Goal: Book appointment/travel/reservation

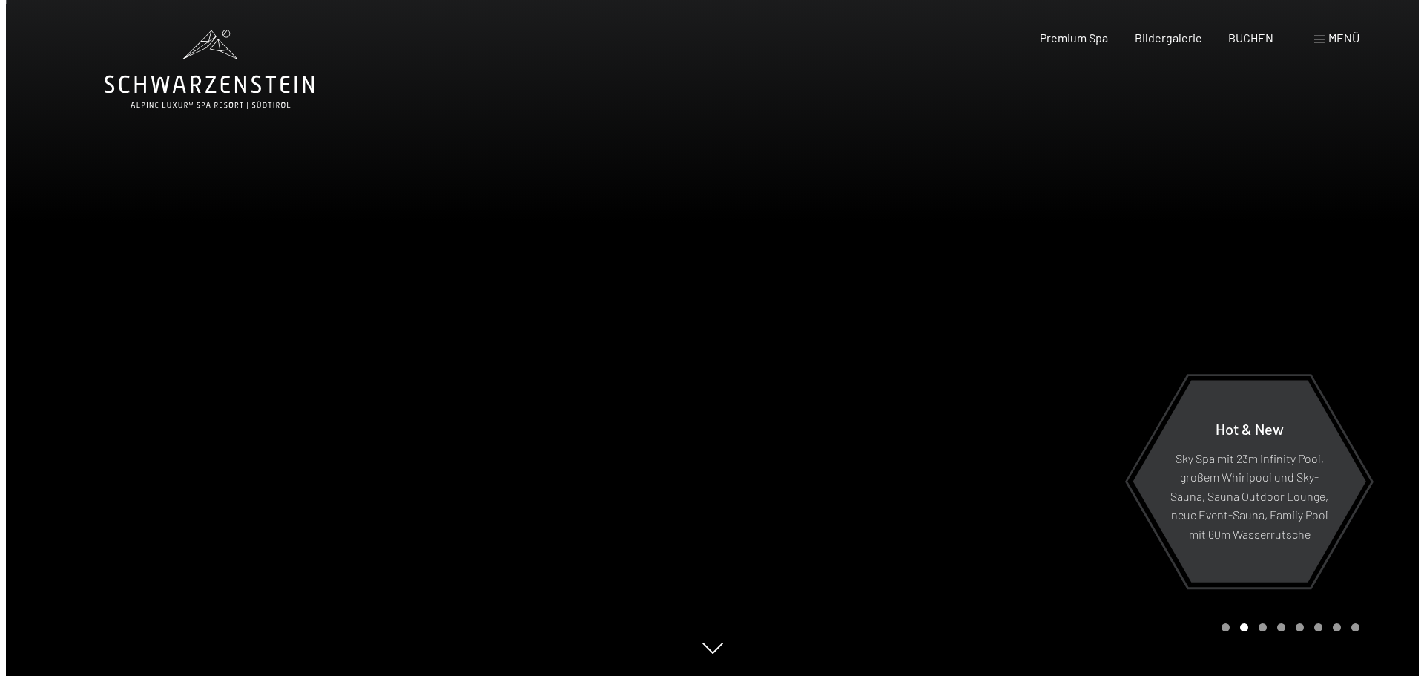
scroll to position [74, 0]
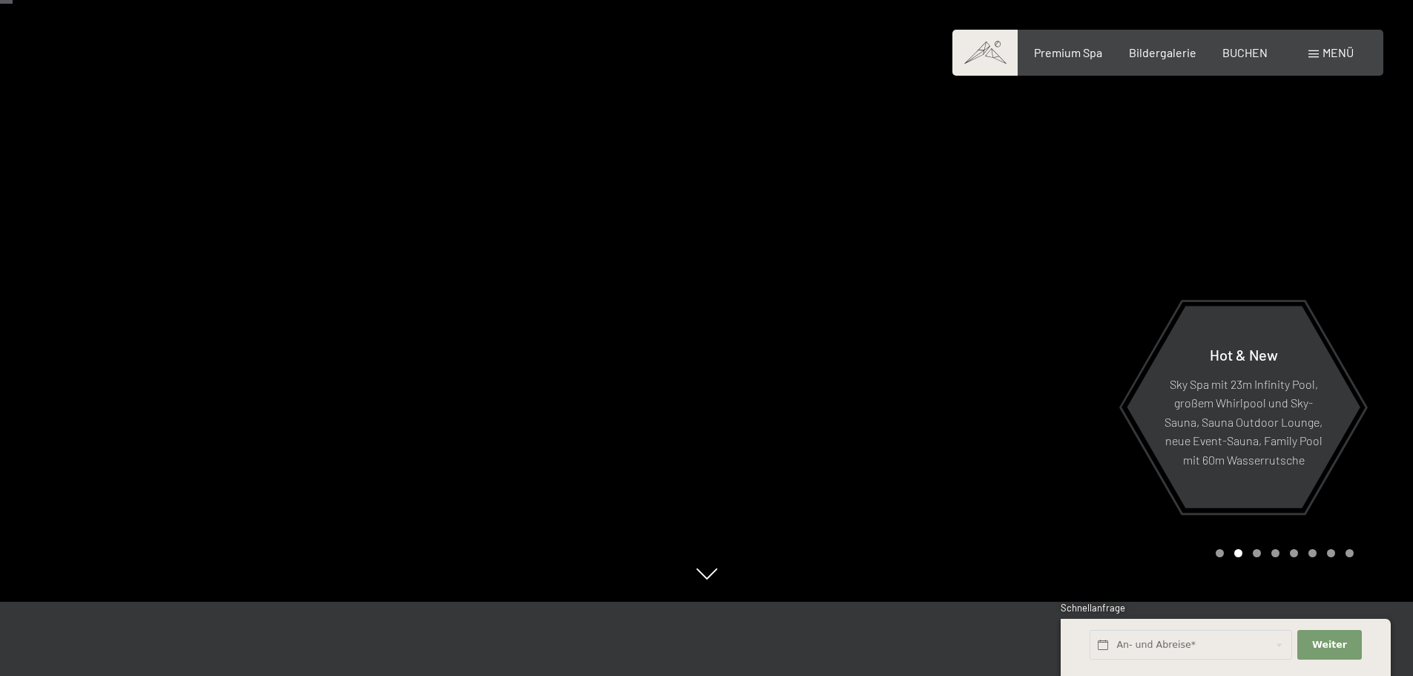
click at [1316, 51] on span at bounding box center [1313, 53] width 10 height 7
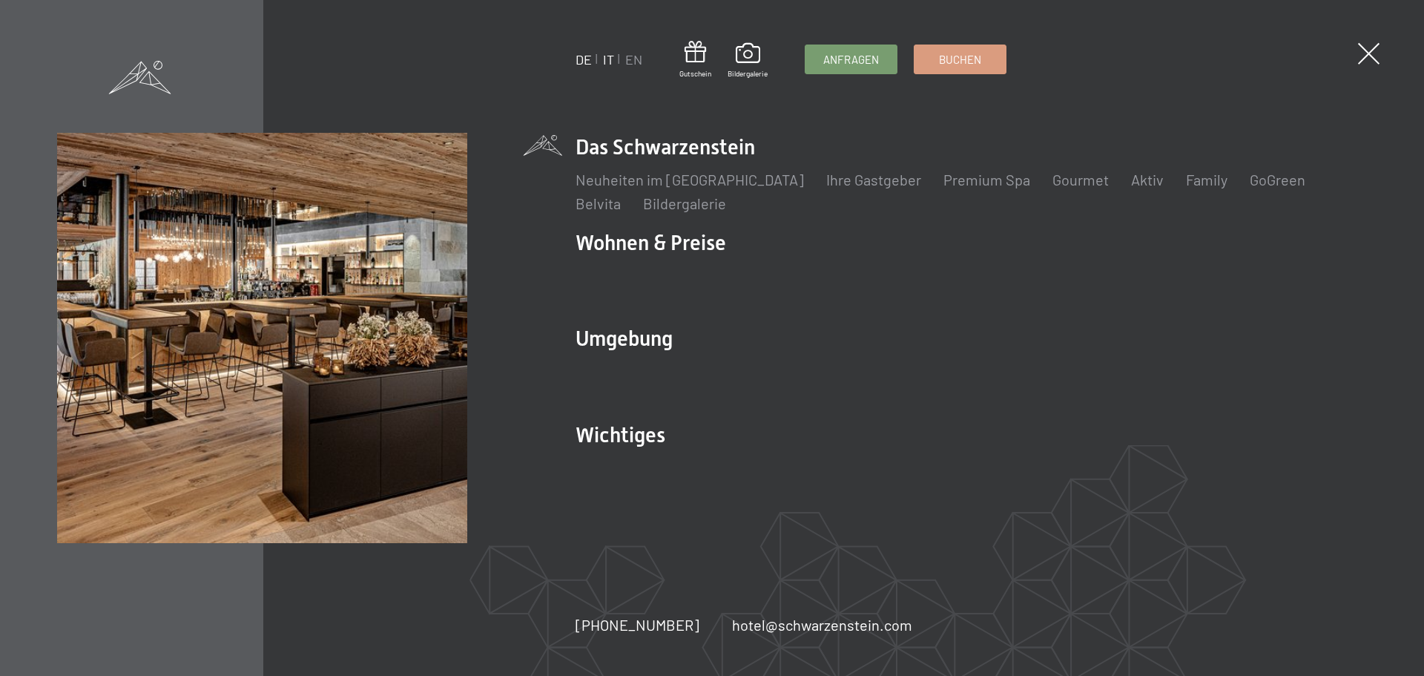
click at [608, 59] on link "IT" at bounding box center [608, 59] width 11 height 16
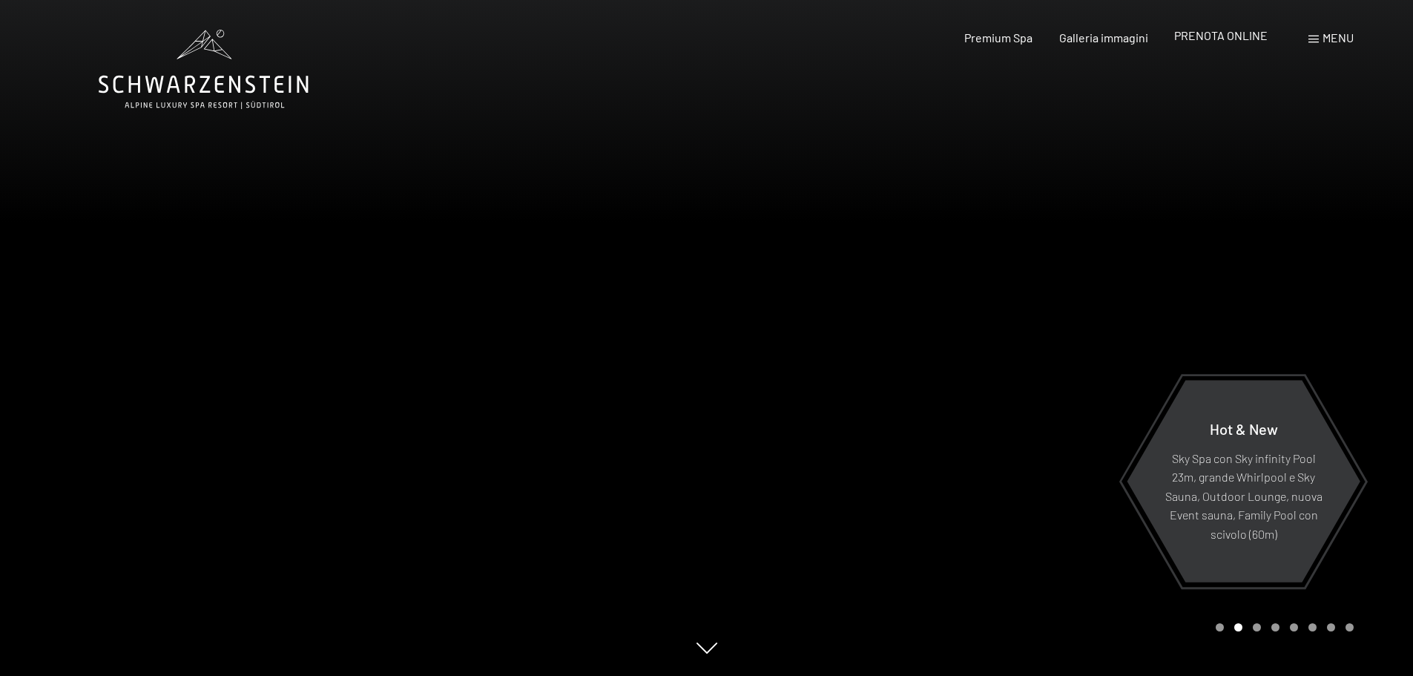
click at [1222, 39] on span "PRENOTA ONLINE" at bounding box center [1220, 35] width 93 height 14
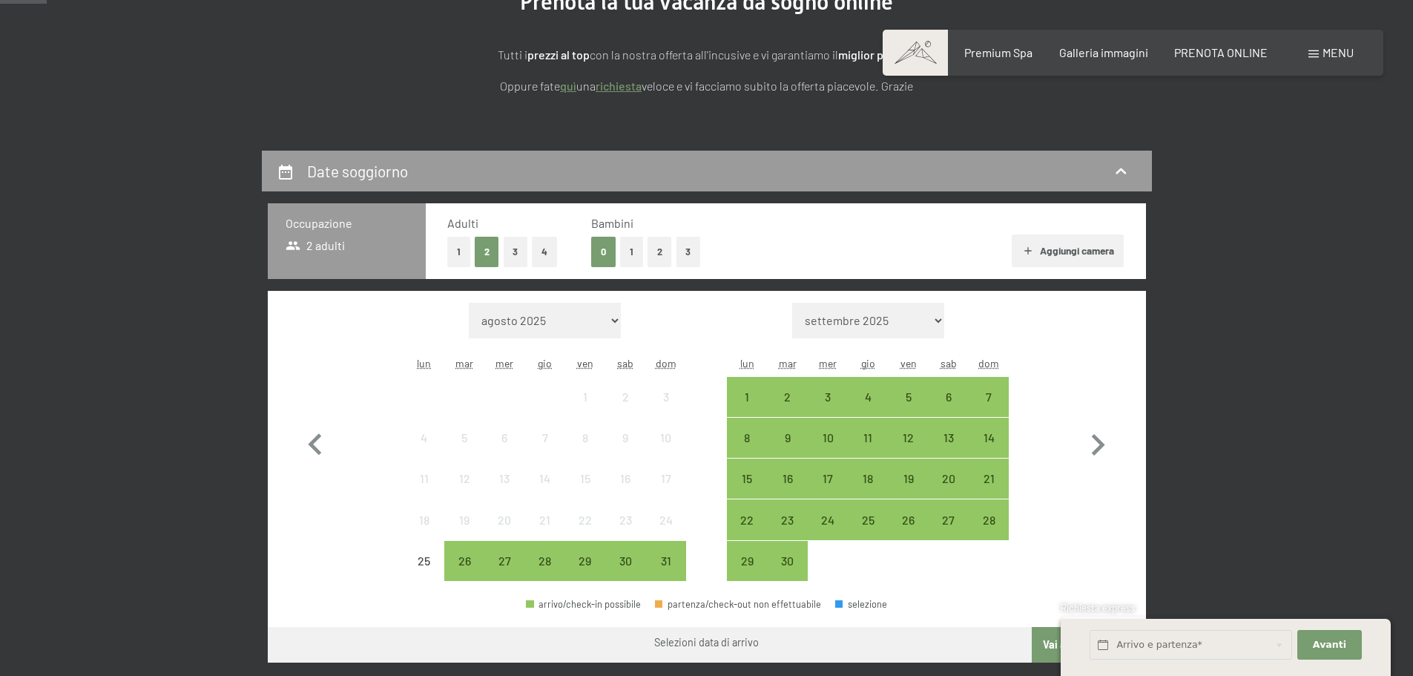
scroll to position [222, 0]
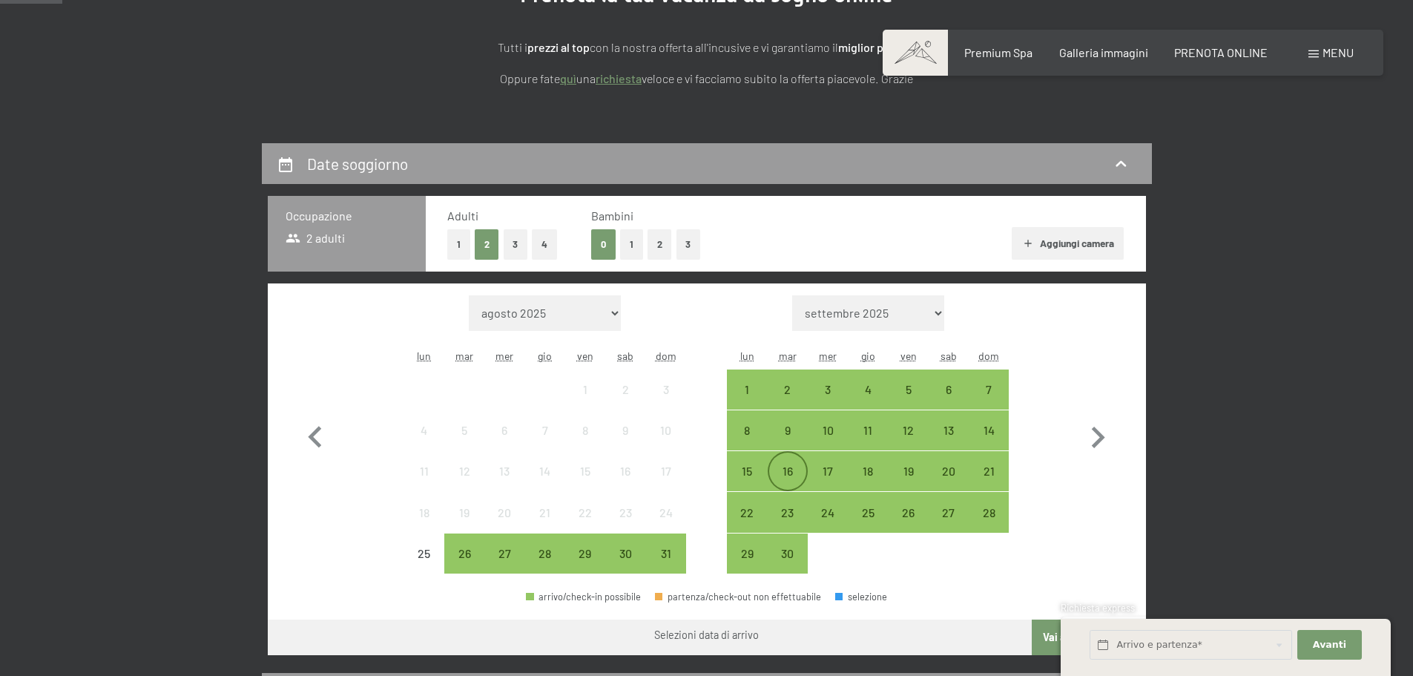
click at [789, 471] on div "16" at bounding box center [787, 483] width 37 height 37
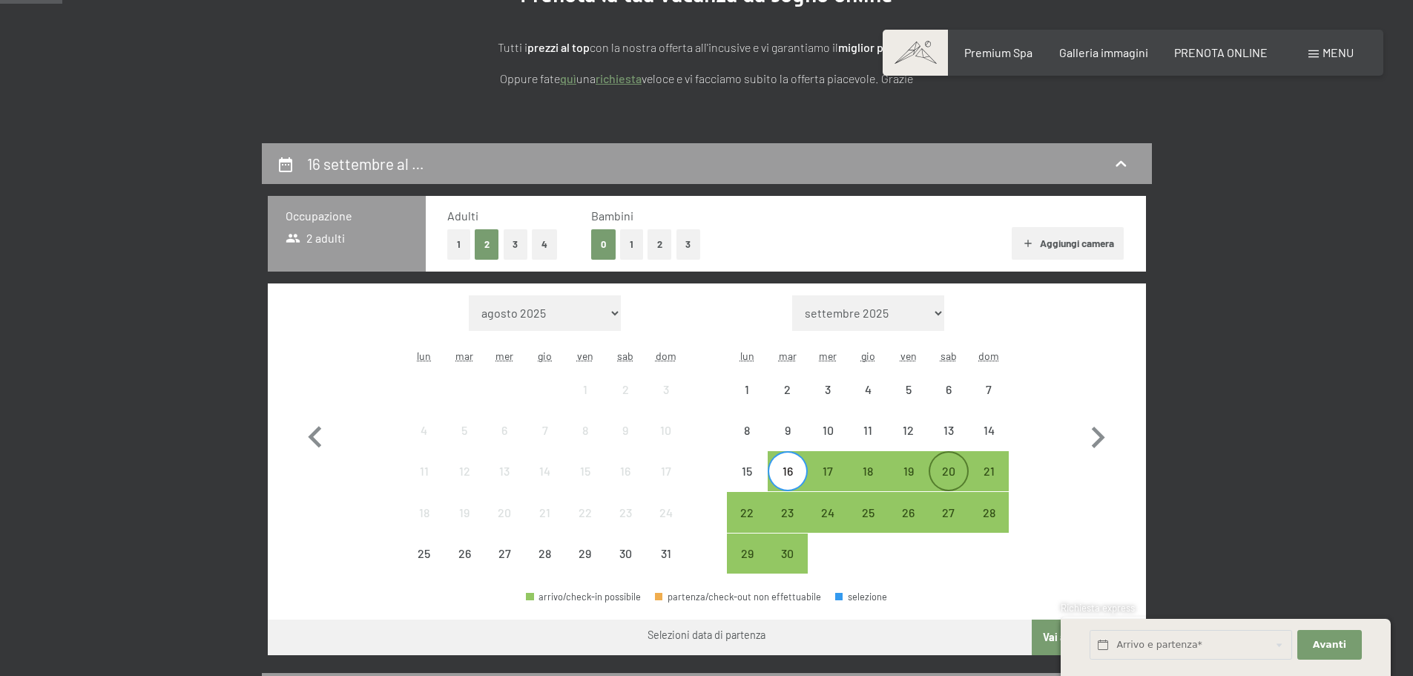
click at [950, 469] on div "20" at bounding box center [948, 483] width 37 height 37
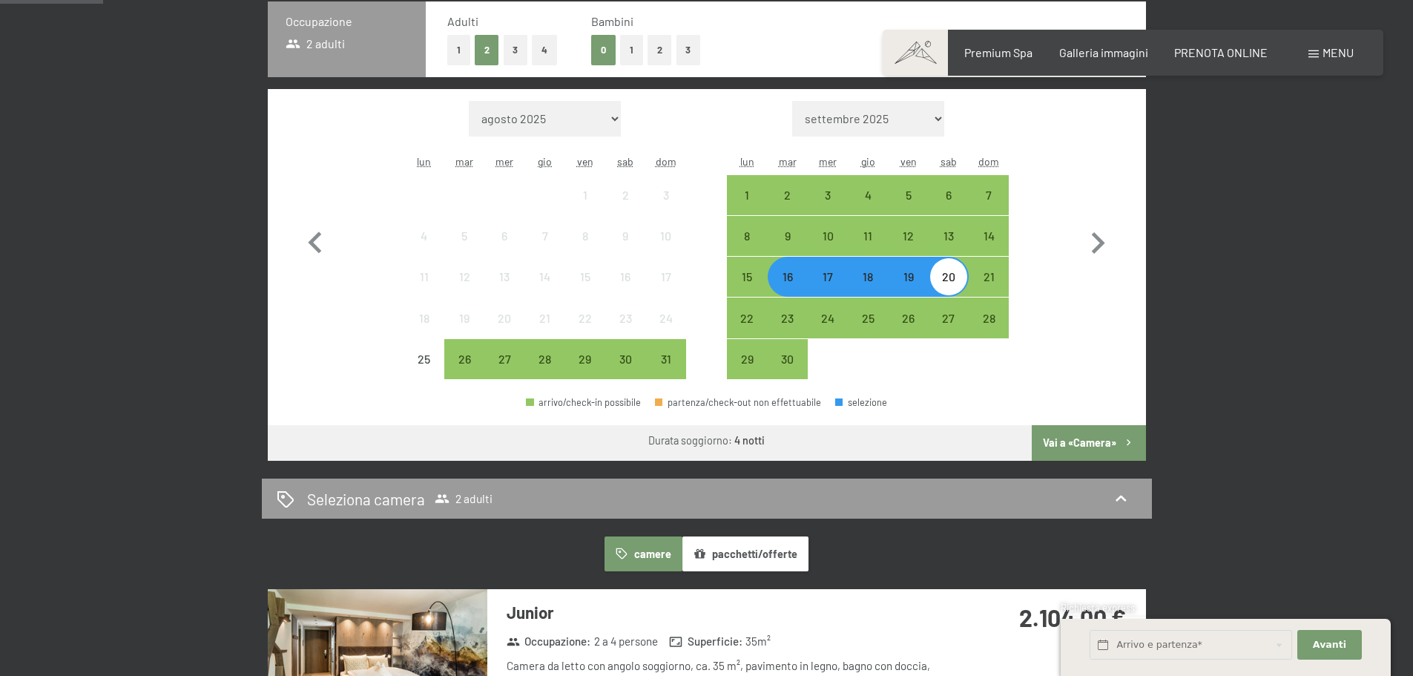
scroll to position [445, 0]
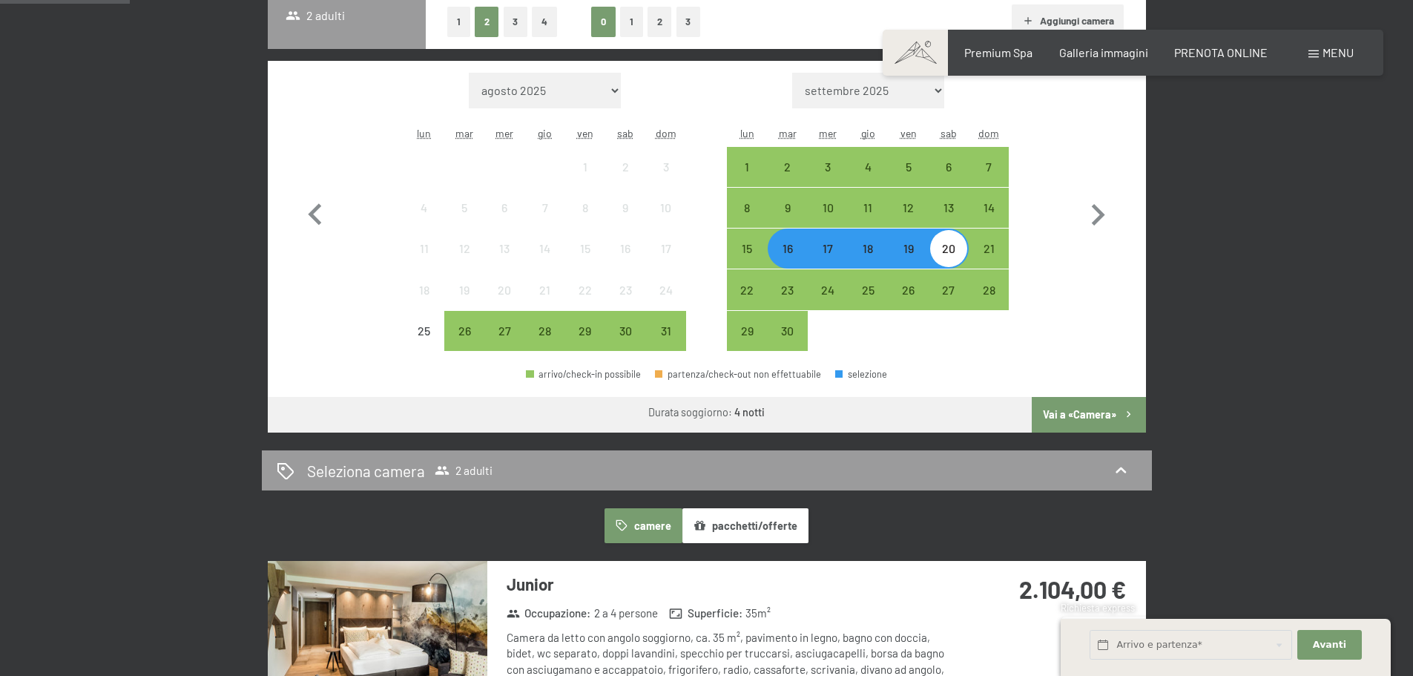
click at [1092, 410] on button "Vai a «Camera»" at bounding box center [1088, 415] width 113 height 36
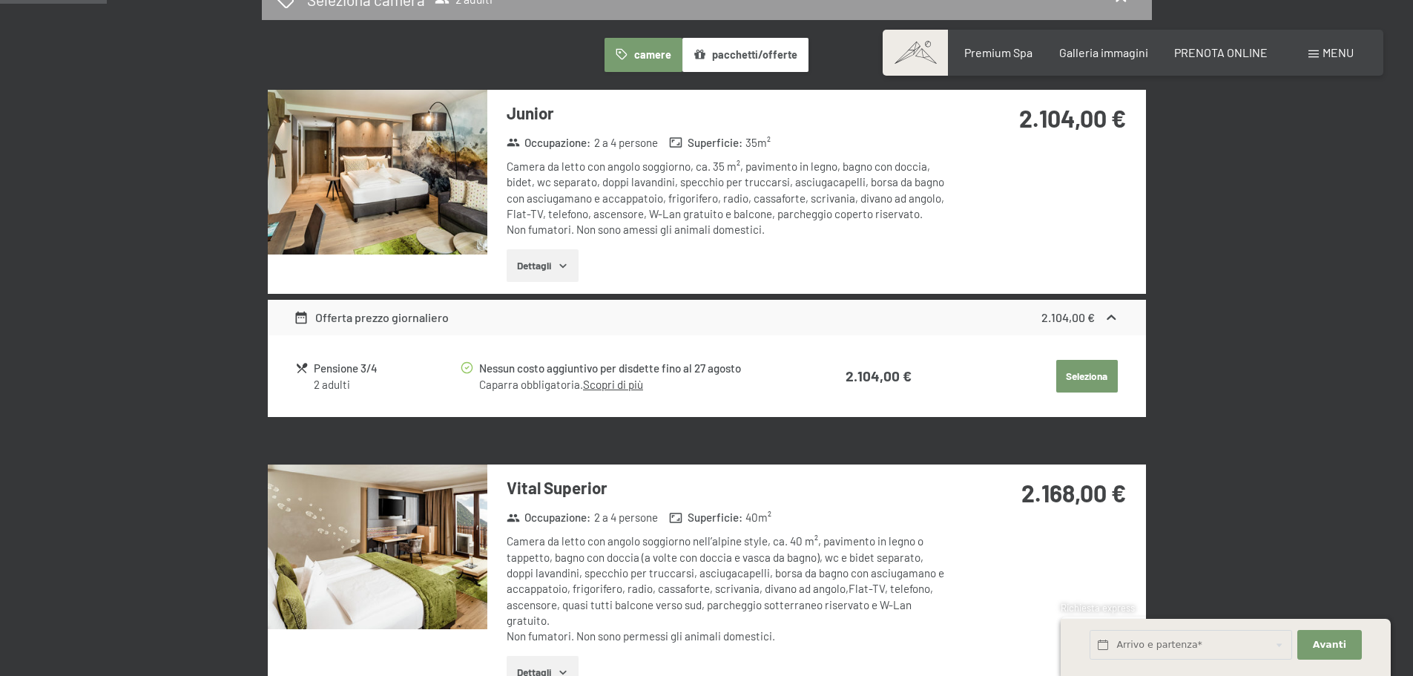
scroll to position [366, 0]
